Goal: Task Accomplishment & Management: Use online tool/utility

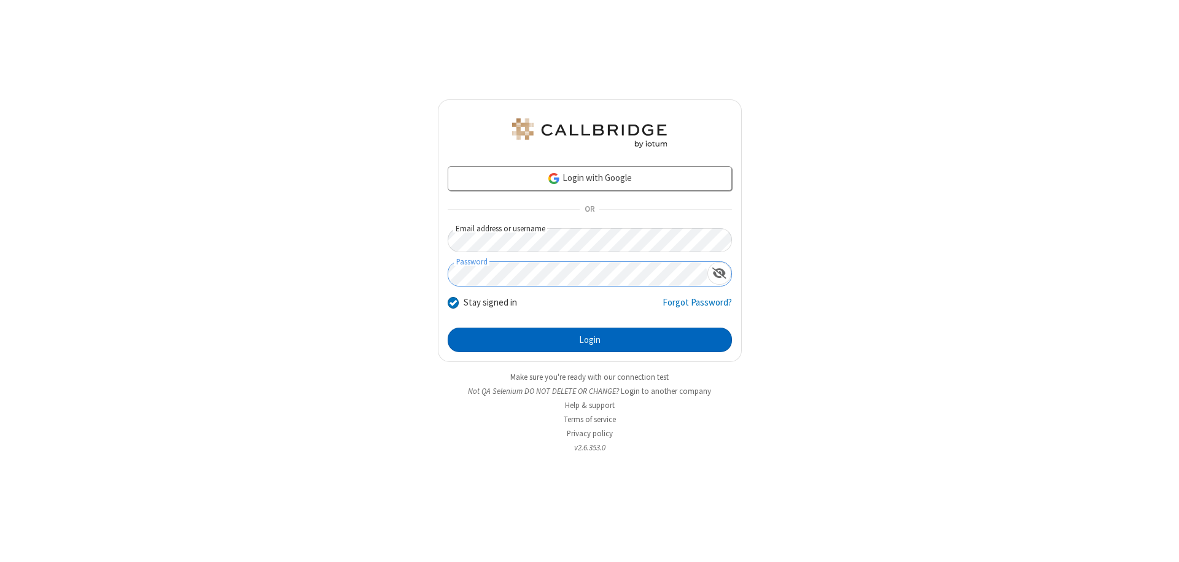
click at [589, 340] on button "Login" at bounding box center [590, 340] width 284 height 25
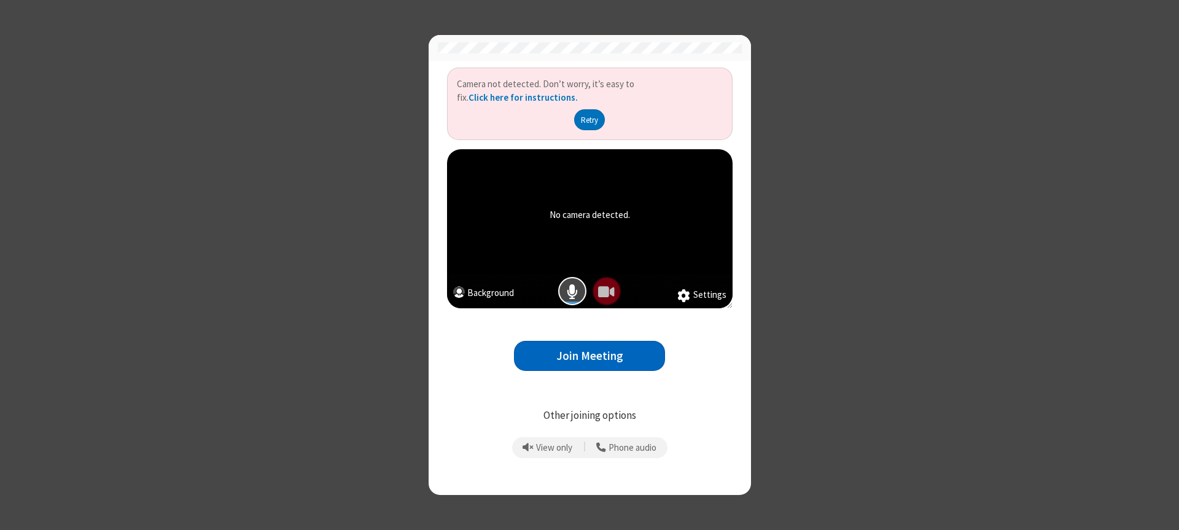
click at [589, 355] on button "Join Meeting" at bounding box center [589, 356] width 151 height 30
